Goal: Contribute content: Add original content to the website for others to see

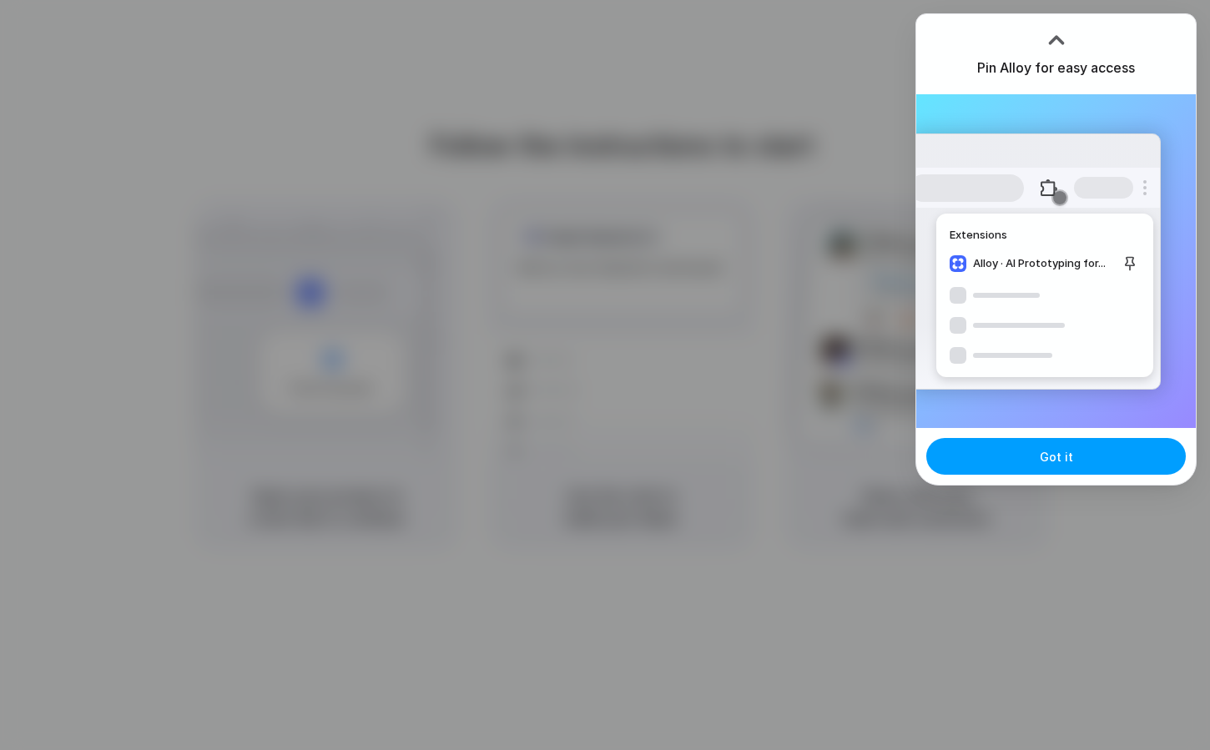
click at [1051, 456] on span "Got it" at bounding box center [1056, 457] width 33 height 18
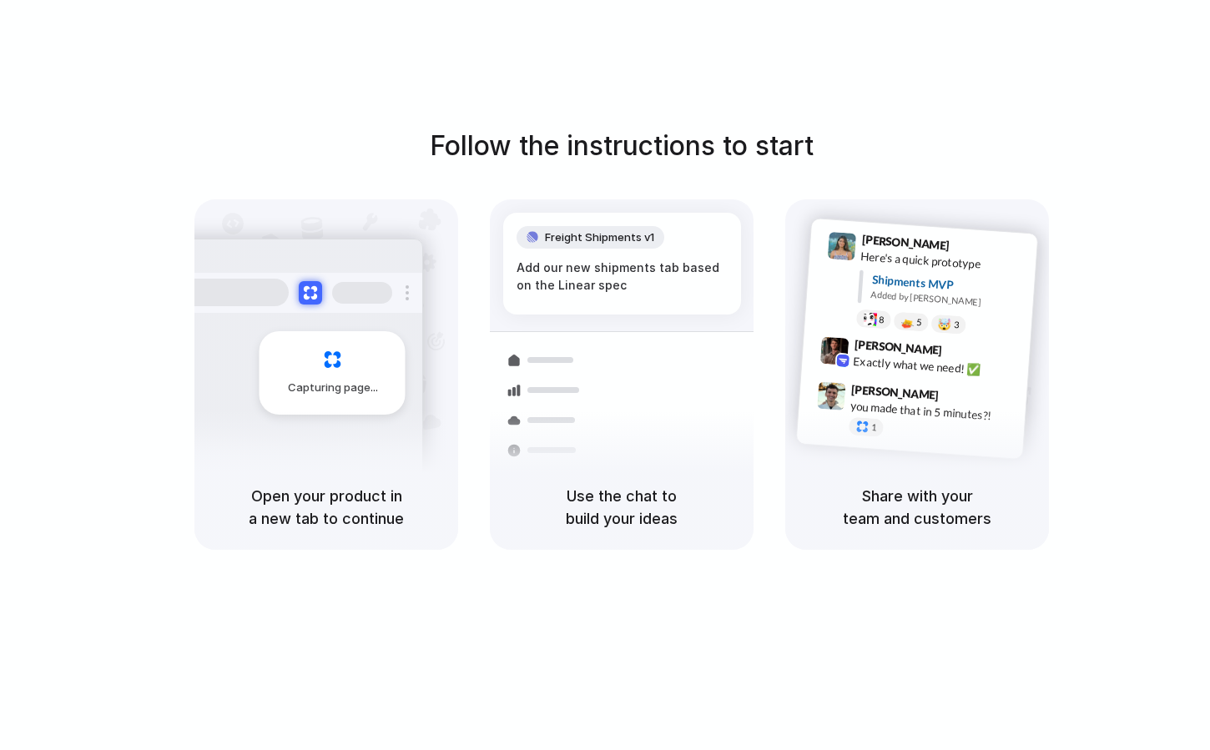
click at [876, 110] on div "Follow the instructions to start Capturing page Open your product in a new tab …" at bounding box center [621, 392] width 1243 height 784
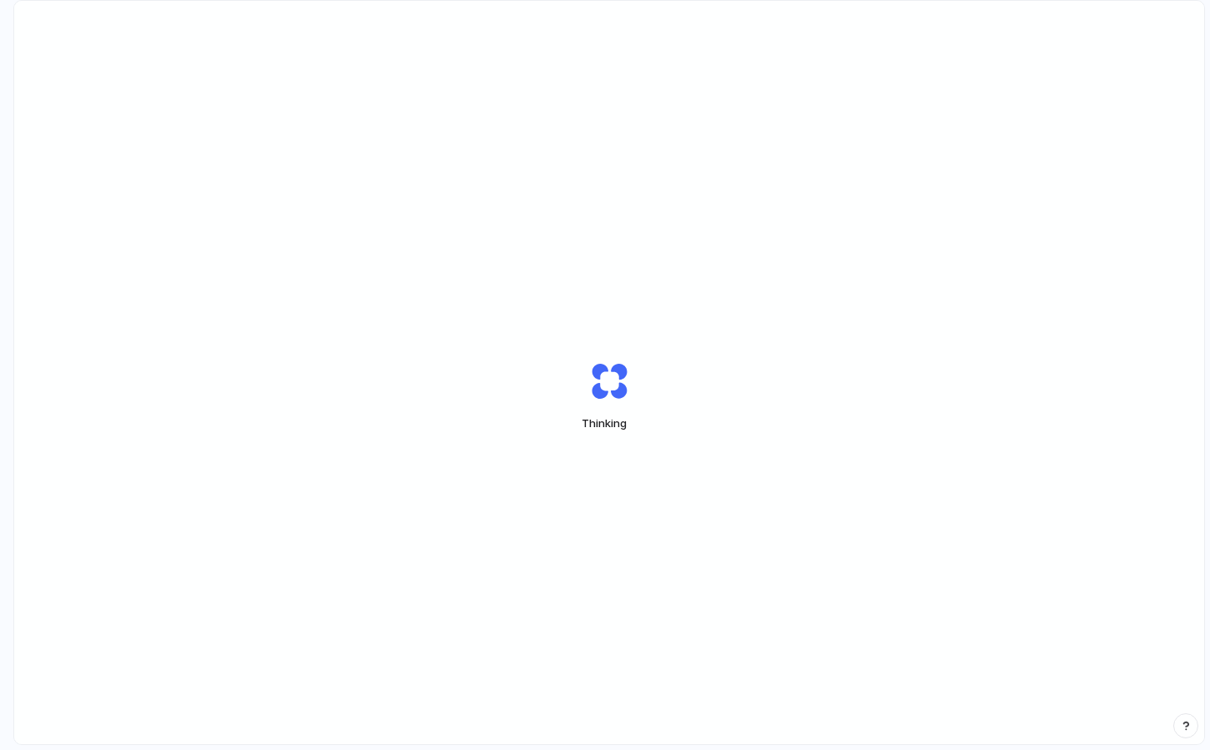
click at [1059, 328] on div "Thinking" at bounding box center [609, 396] width 1190 height 790
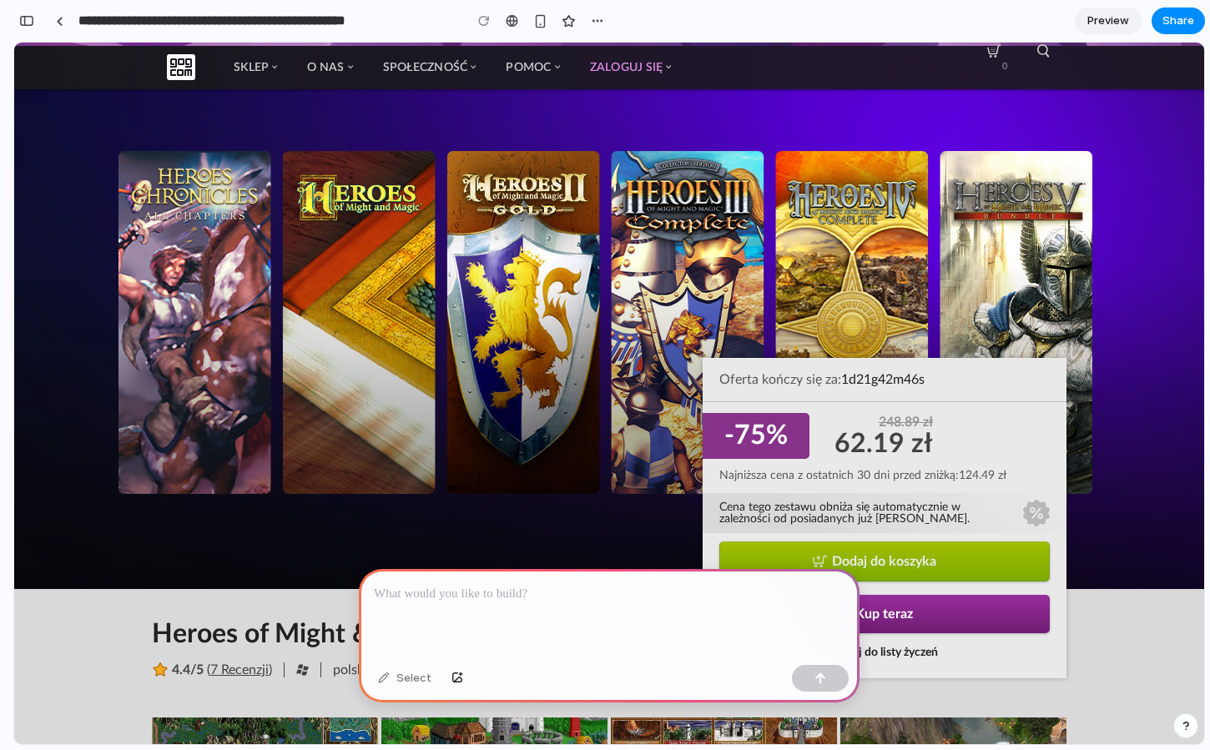
click at [406, 602] on p at bounding box center [609, 594] width 471 height 20
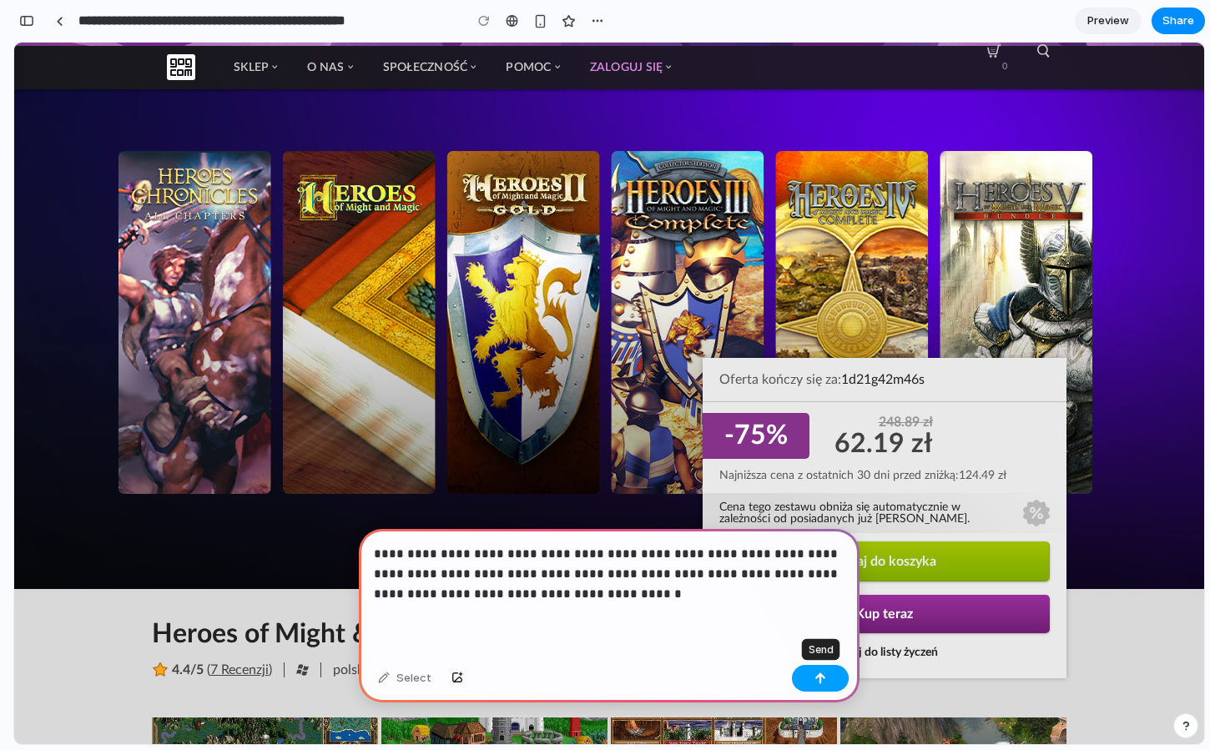
click at [820, 681] on div "button" at bounding box center [820, 679] width 12 height 12
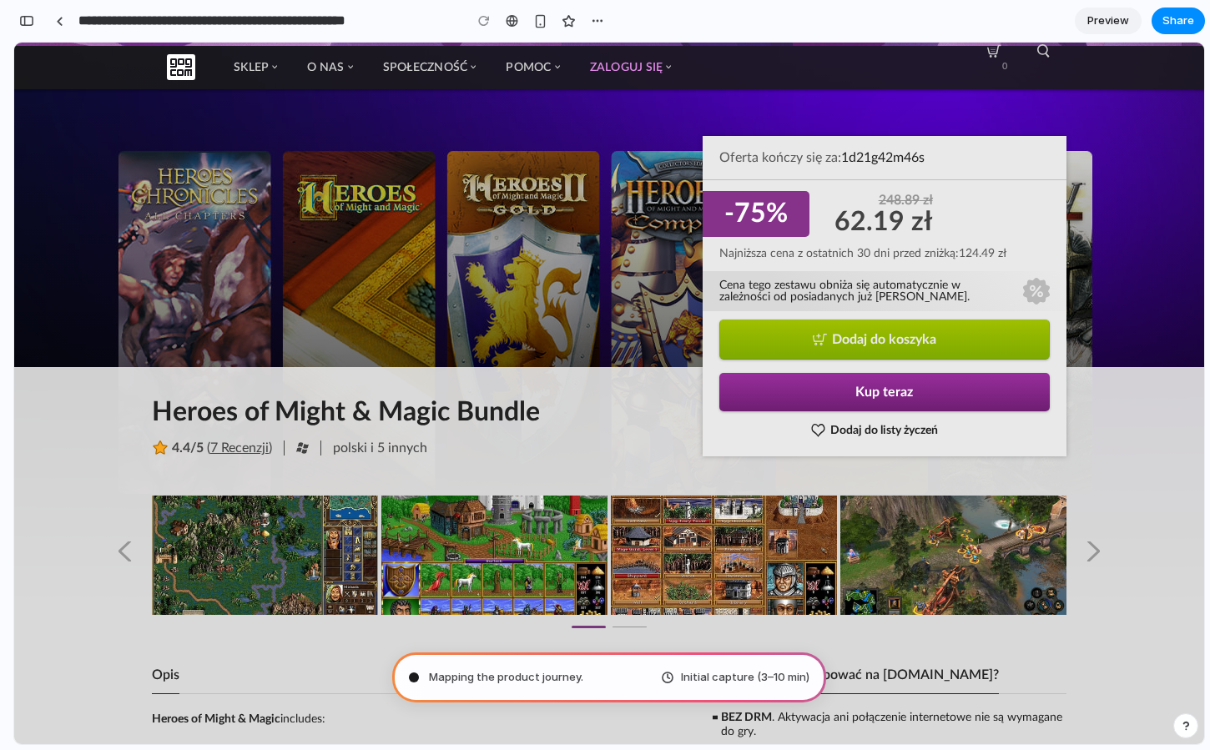
scroll to position [567, 0]
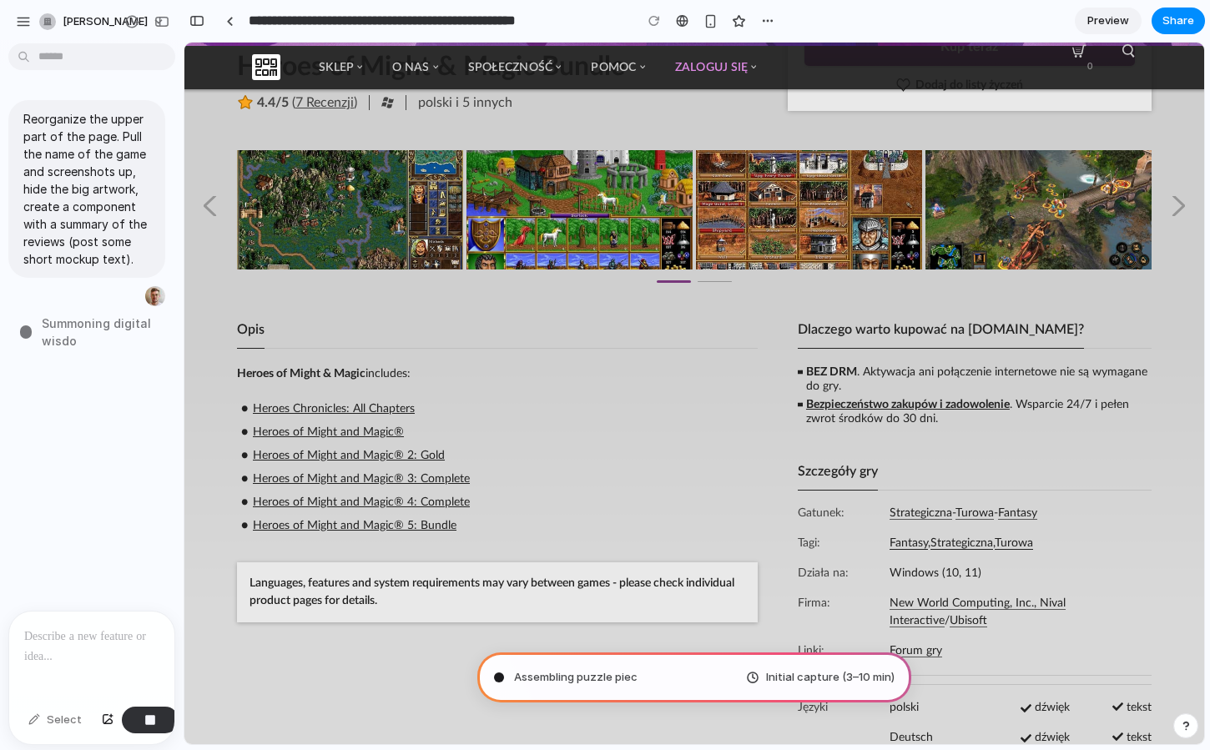
type input "**********"
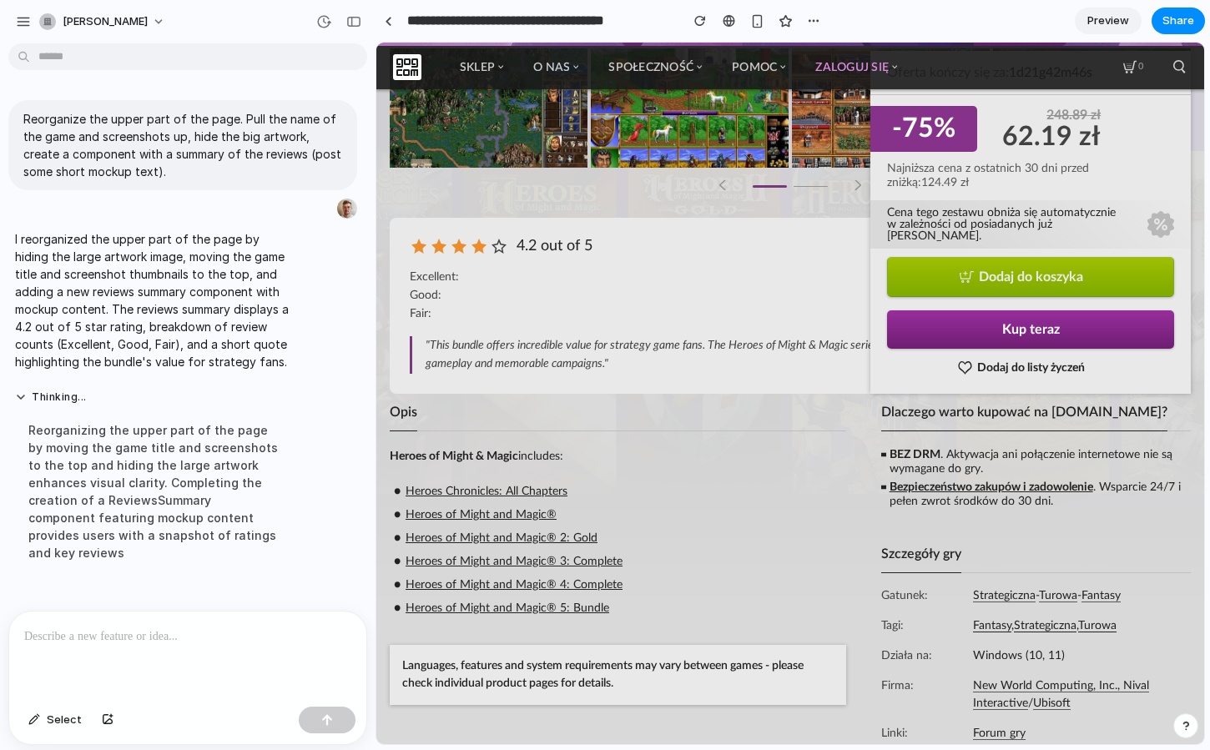
scroll to position [0, 0]
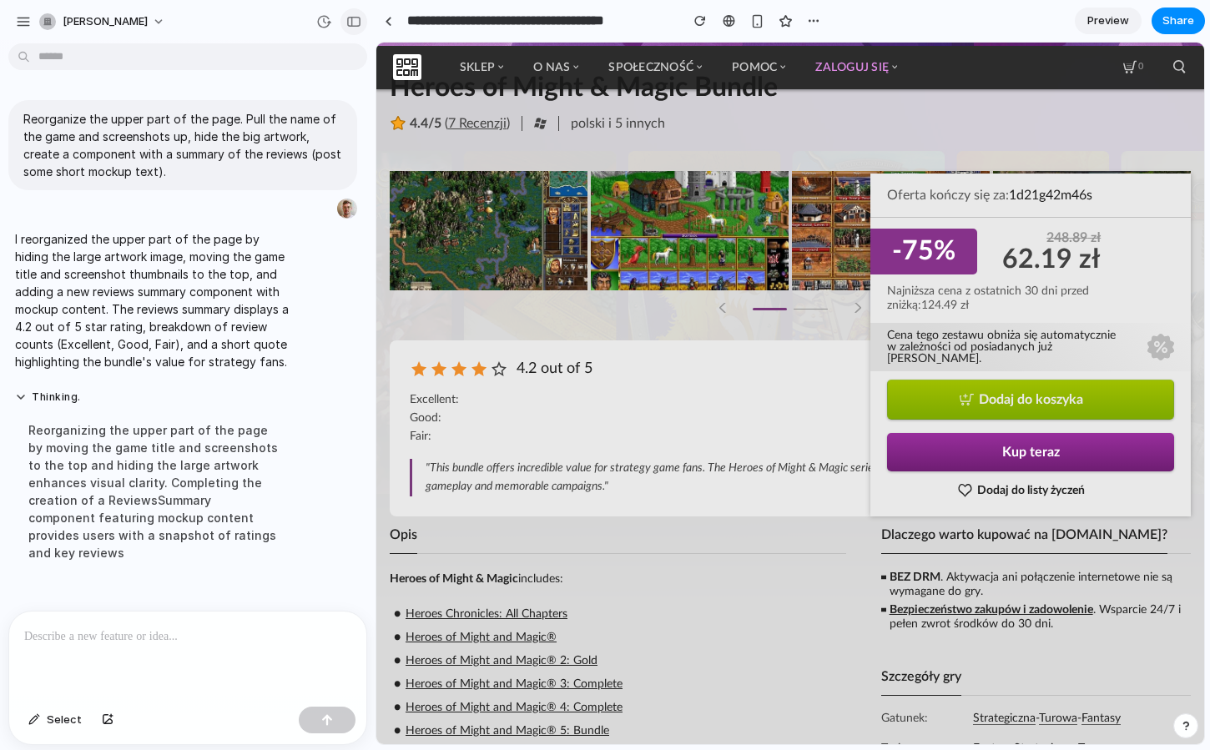
click at [354, 19] on div "button" at bounding box center [353, 22] width 15 height 12
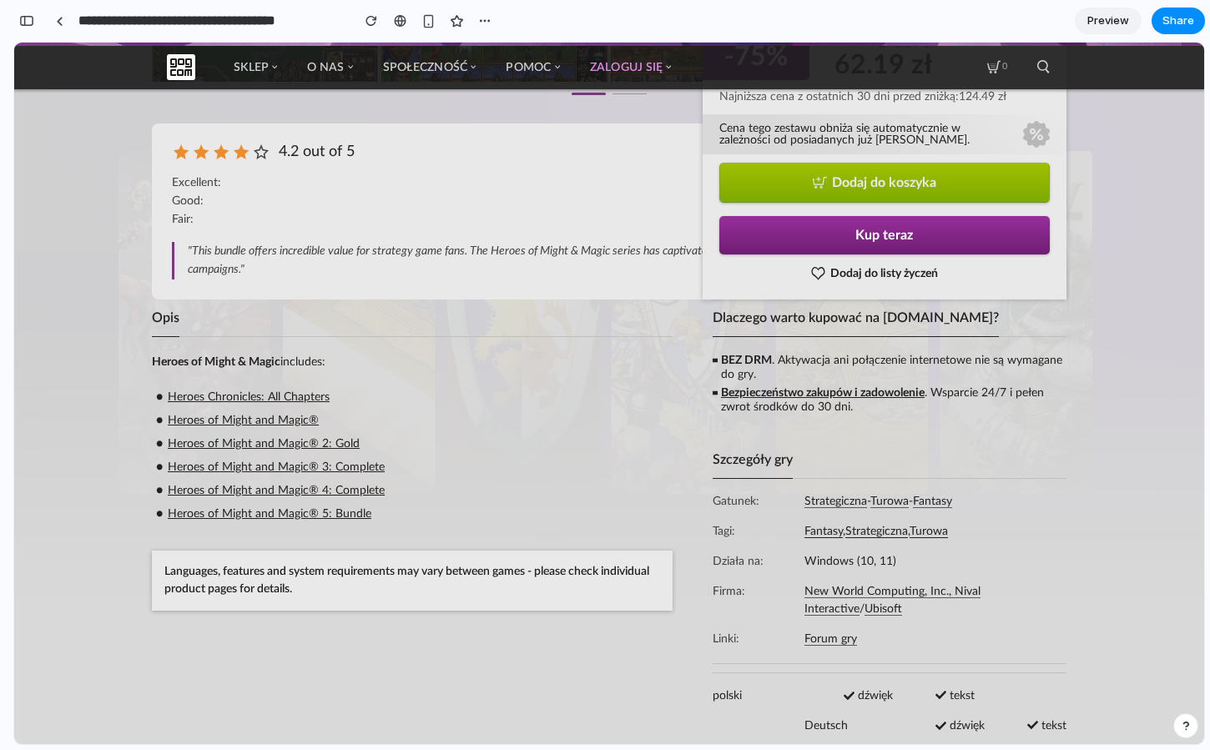
scroll to position [230, 0]
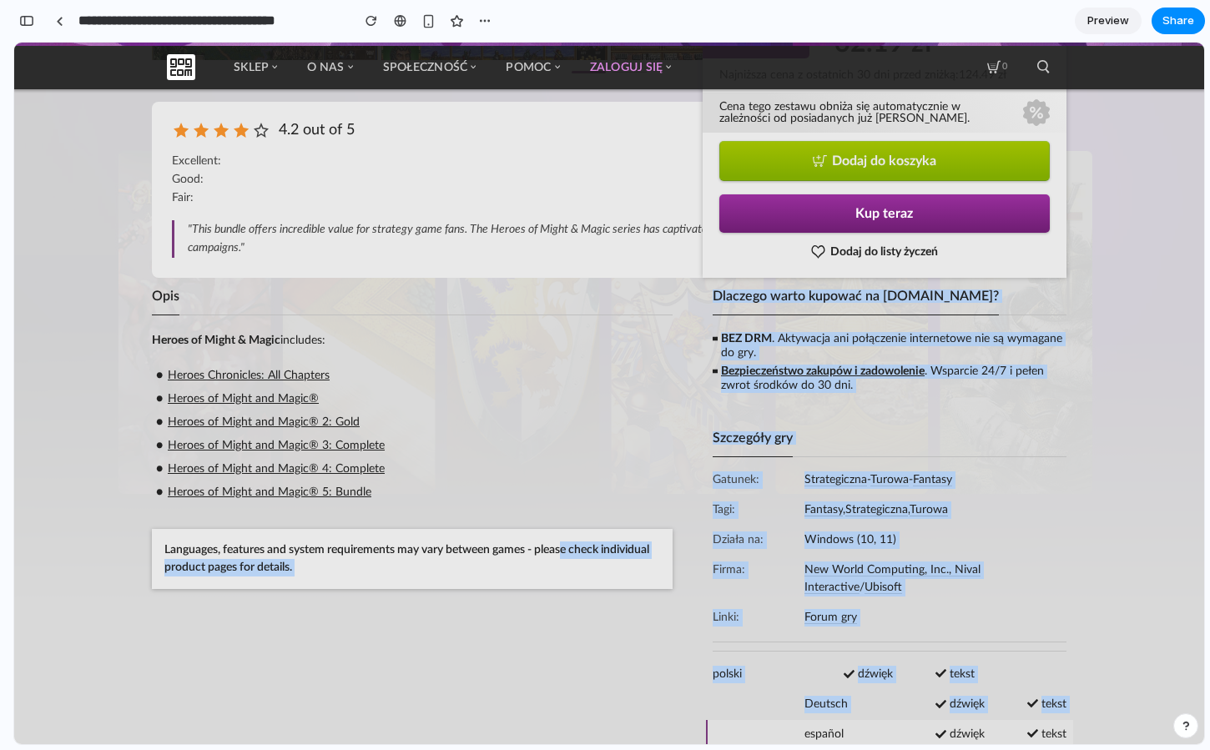
drag, startPoint x: 571, startPoint y: 551, endPoint x: 733, endPoint y: 724, distance: 237.9
click at [738, 732] on div "Opis Heroes of Might & Magic includes: Heroes Chronicles: All Chapters Heroes o…" at bounding box center [609, 572] width 941 height 589
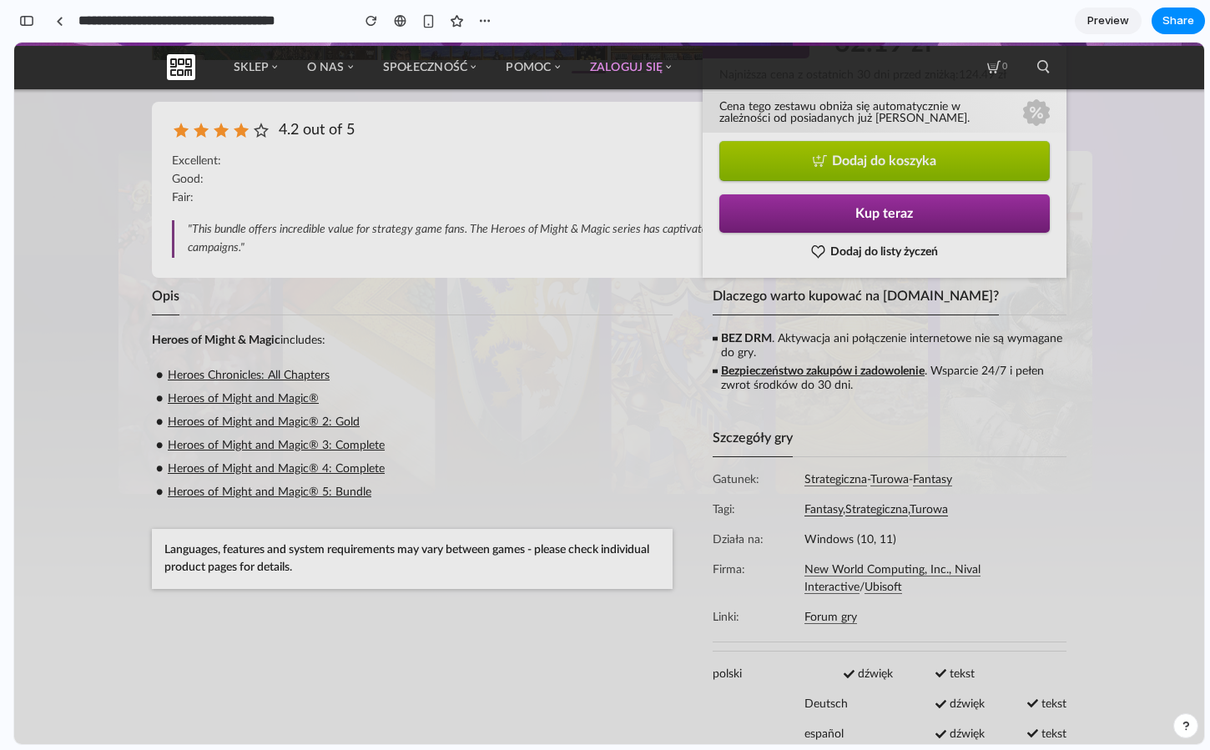
click at [676, 438] on div "Opis Heroes of Might & Magic includes: Heroes Chronicles: All Chapters Heroes o…" at bounding box center [609, 572] width 941 height 589
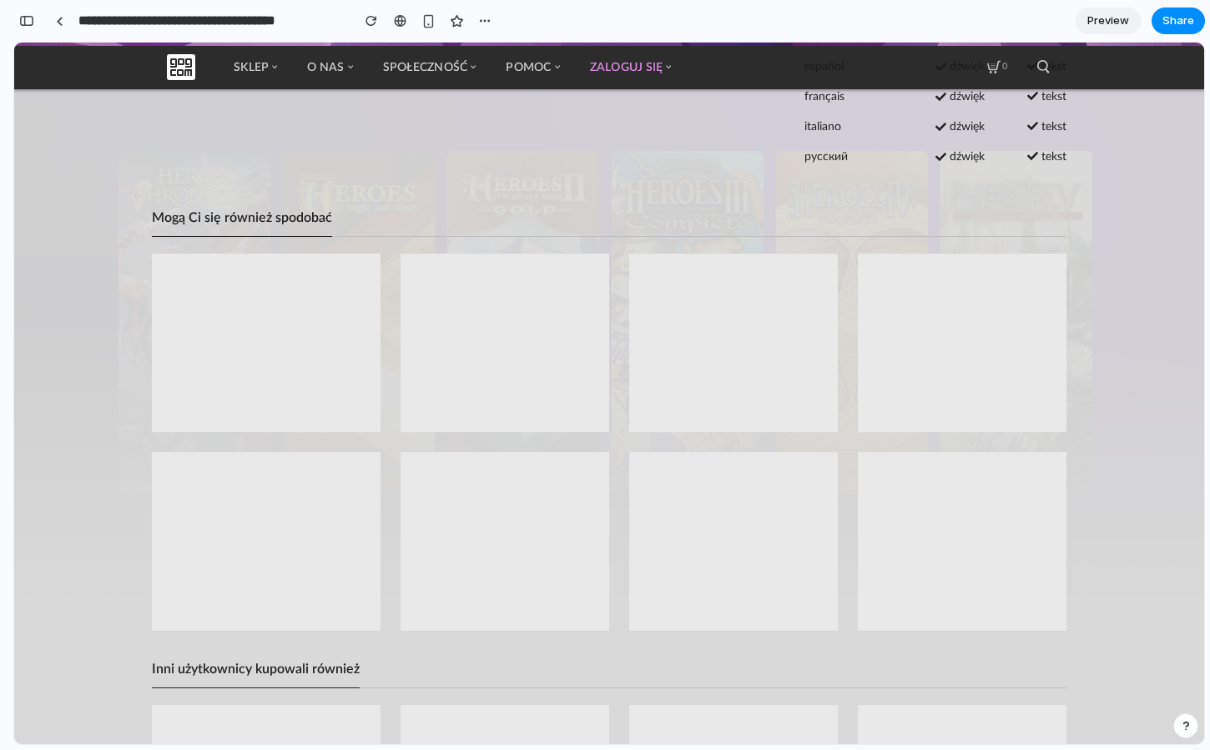
click at [483, 380] on div at bounding box center [505, 343] width 209 height 179
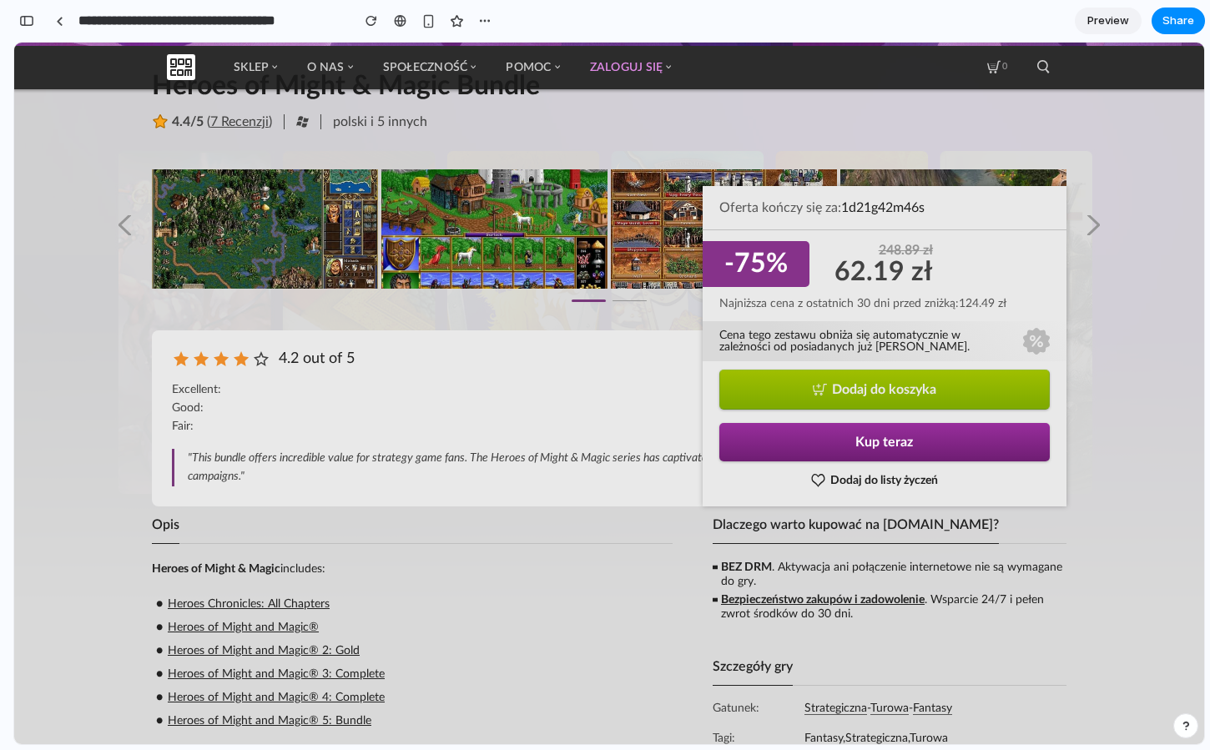
scroll to position [0, 0]
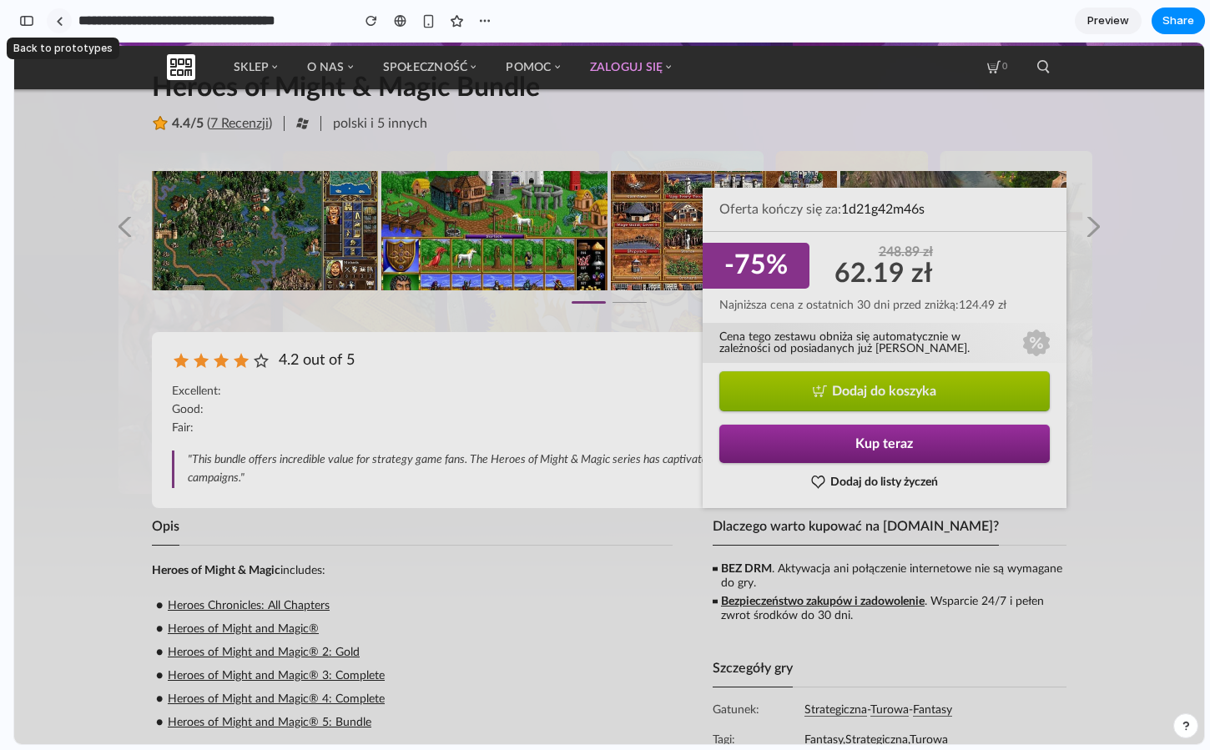
click at [53, 19] on link at bounding box center [59, 20] width 25 height 25
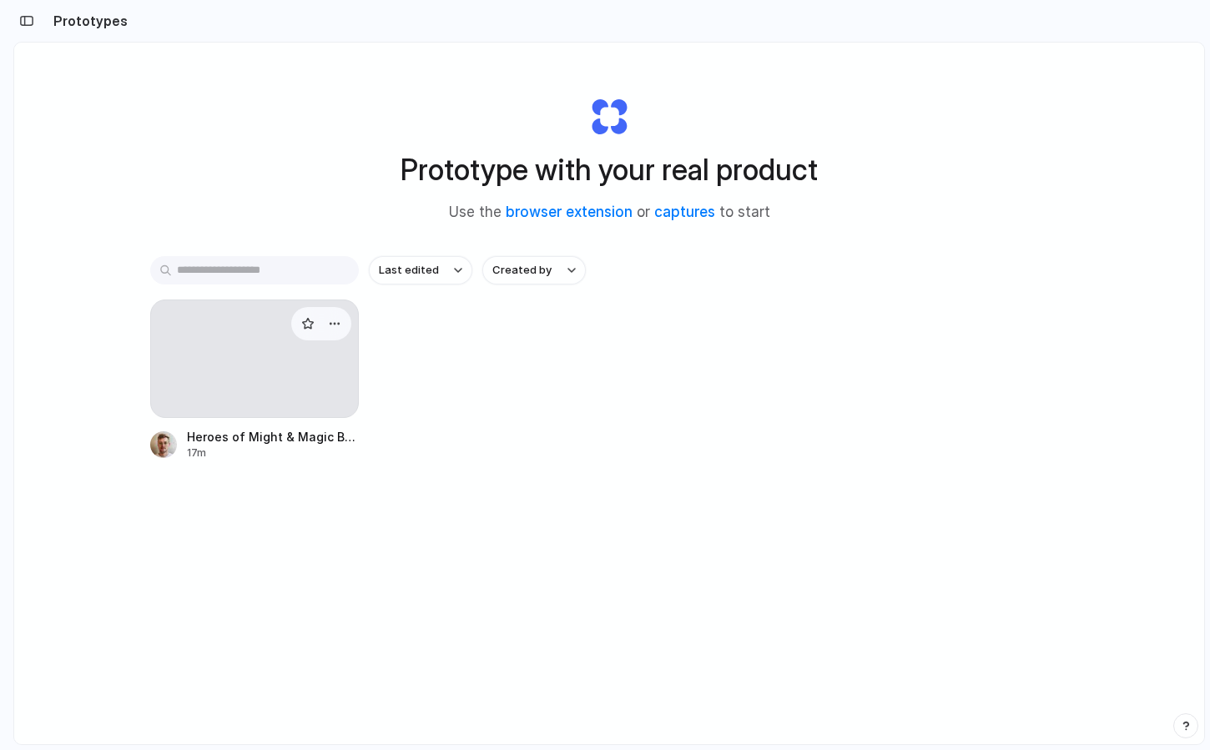
click at [219, 332] on div at bounding box center [254, 359] width 209 height 118
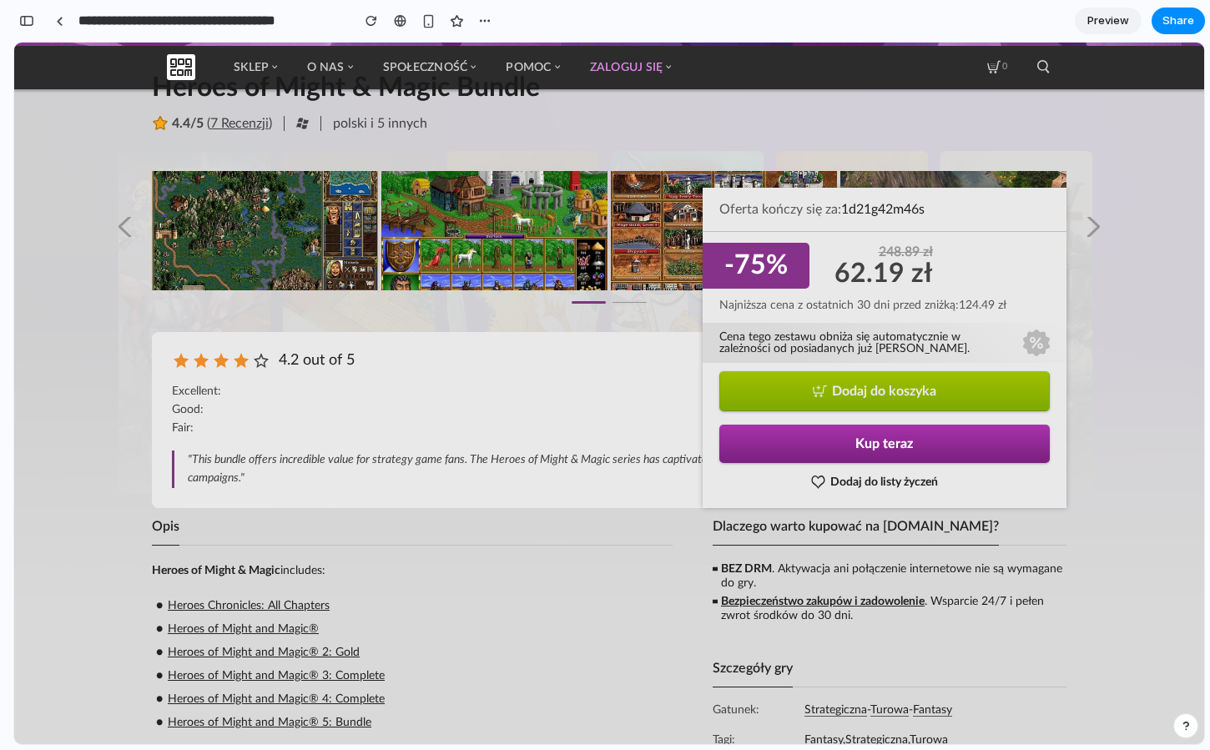
click at [855, 439] on button "Kup teraz" at bounding box center [884, 444] width 330 height 38
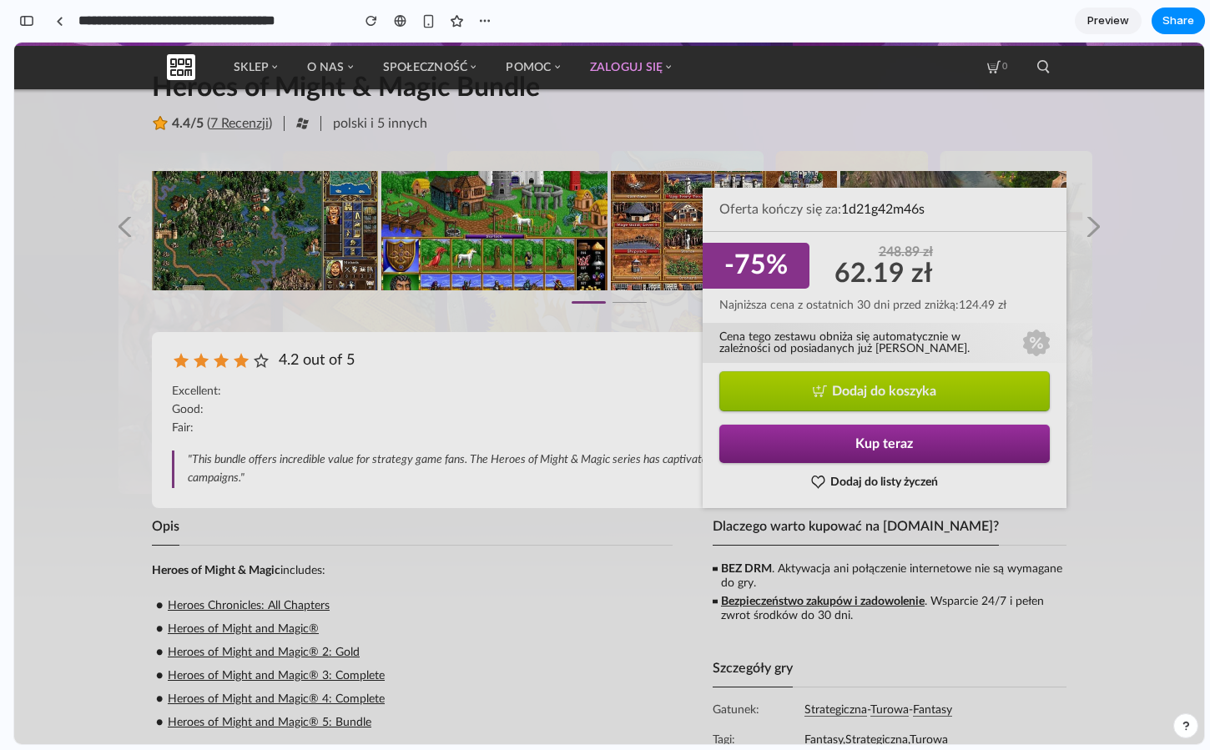
click at [798, 379] on button "Idź do kasy Dodaj do koszyka Kup jako prezent" at bounding box center [884, 391] width 330 height 40
click at [22, 29] on button "button" at bounding box center [26, 21] width 27 height 27
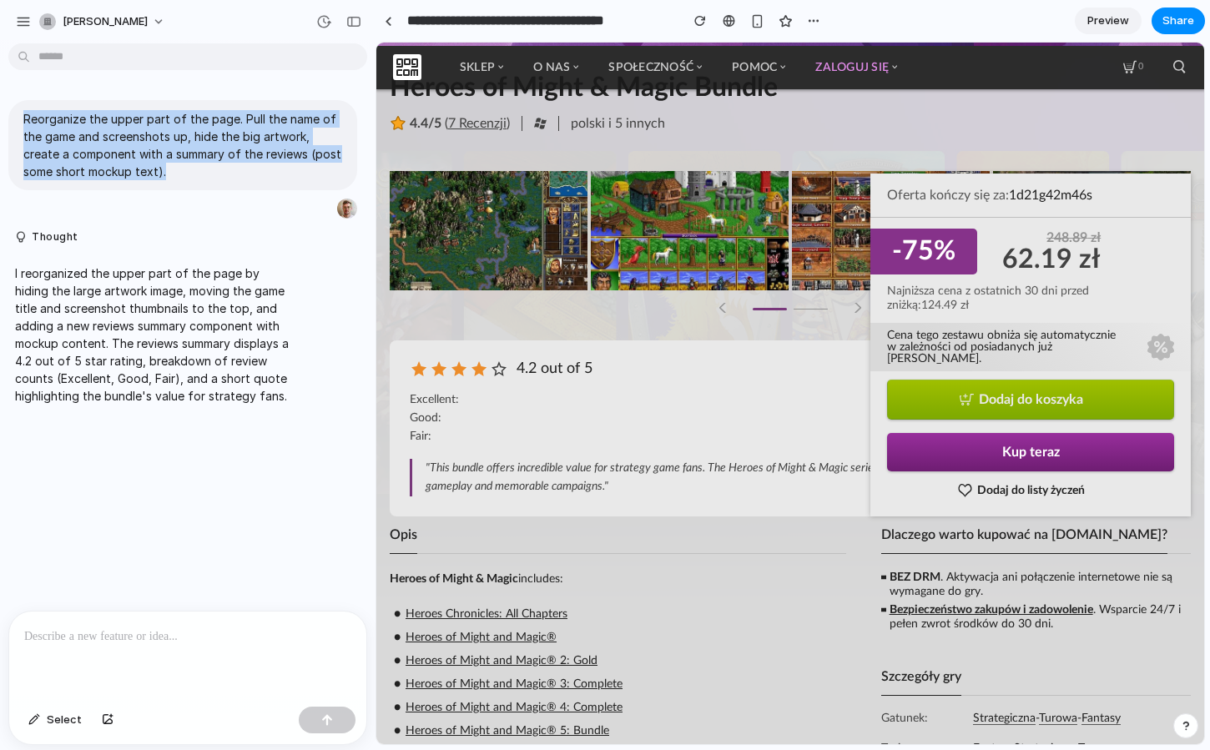
drag, startPoint x: 181, startPoint y: 179, endPoint x: -3, endPoint y: 109, distance: 197.0
click at [0, 109] on html "**********" at bounding box center [605, 375] width 1210 height 750
click at [117, 197] on div "Reorganize the upper part of the page. Pull the name of the game and screenshot…" at bounding box center [182, 160] width 349 height 120
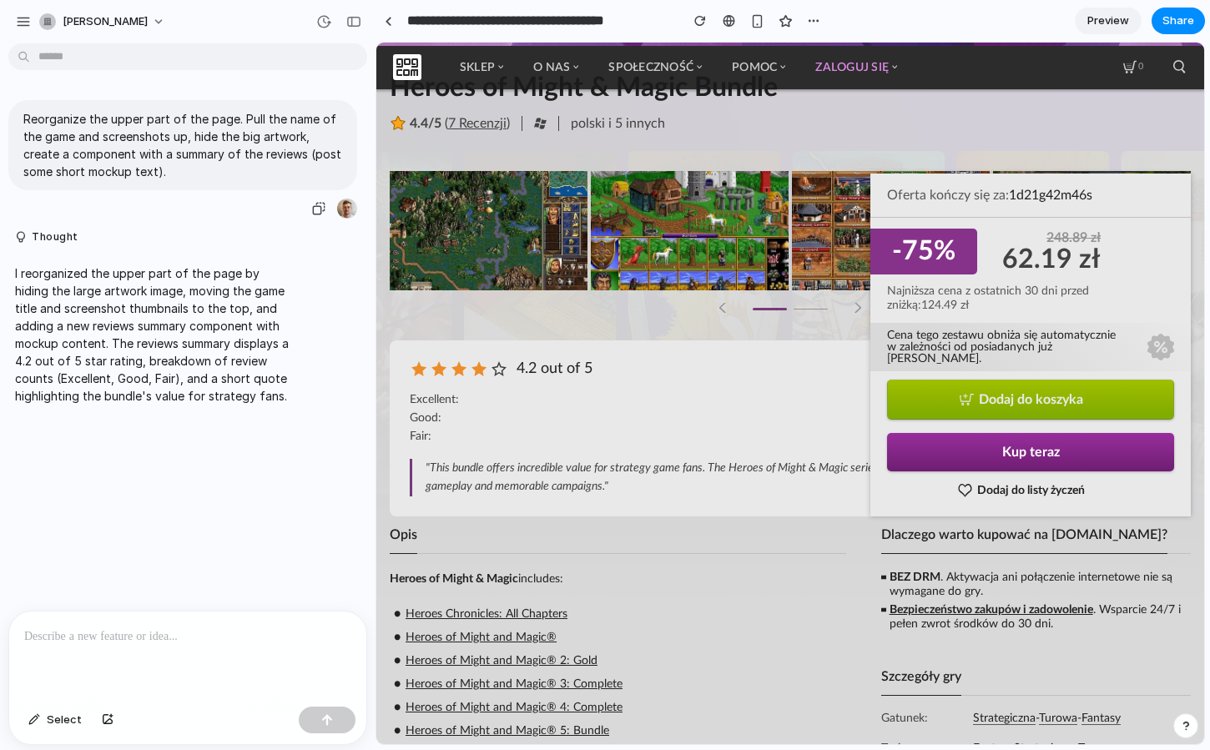
click at [178, 189] on div "Reorganize the upper part of the page. Pull the name of the game and screenshot…" at bounding box center [182, 145] width 349 height 90
click at [327, 19] on div "button" at bounding box center [323, 21] width 15 height 15
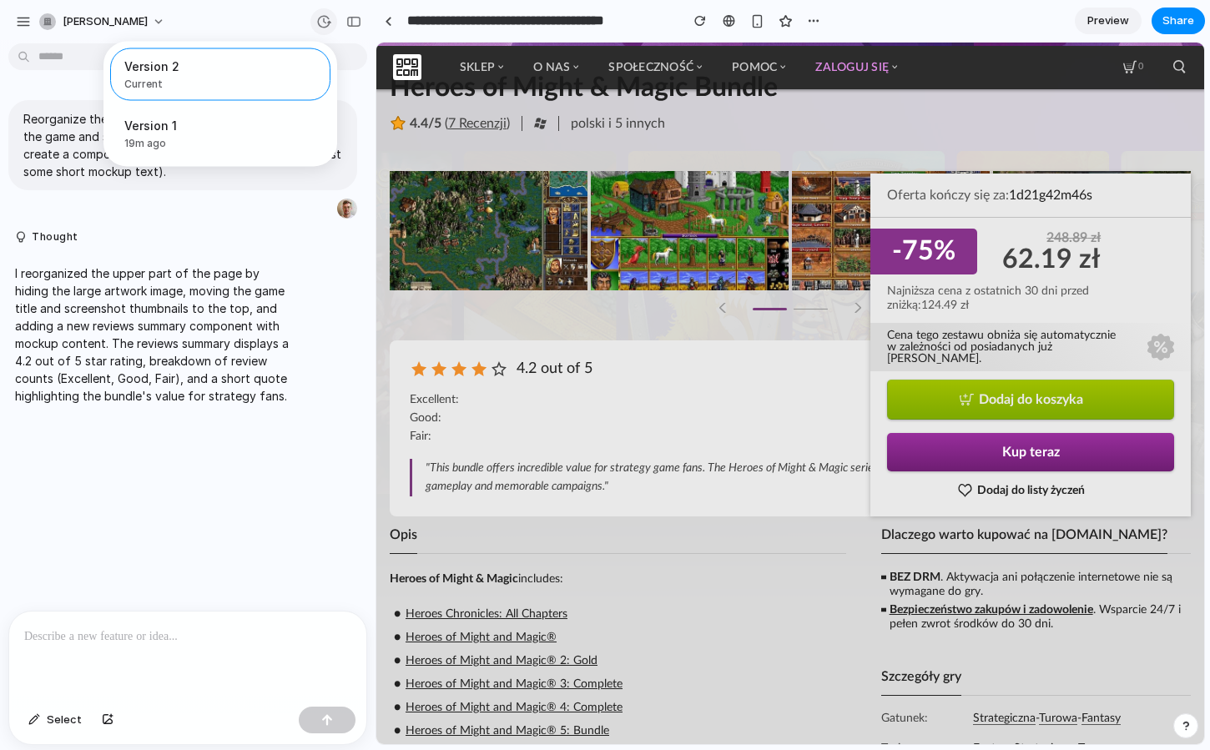
click at [327, 19] on div "Version 2 Current Version 1 19m ago Restore" at bounding box center [605, 375] width 1210 height 750
